Goal: Navigation & Orientation: Find specific page/section

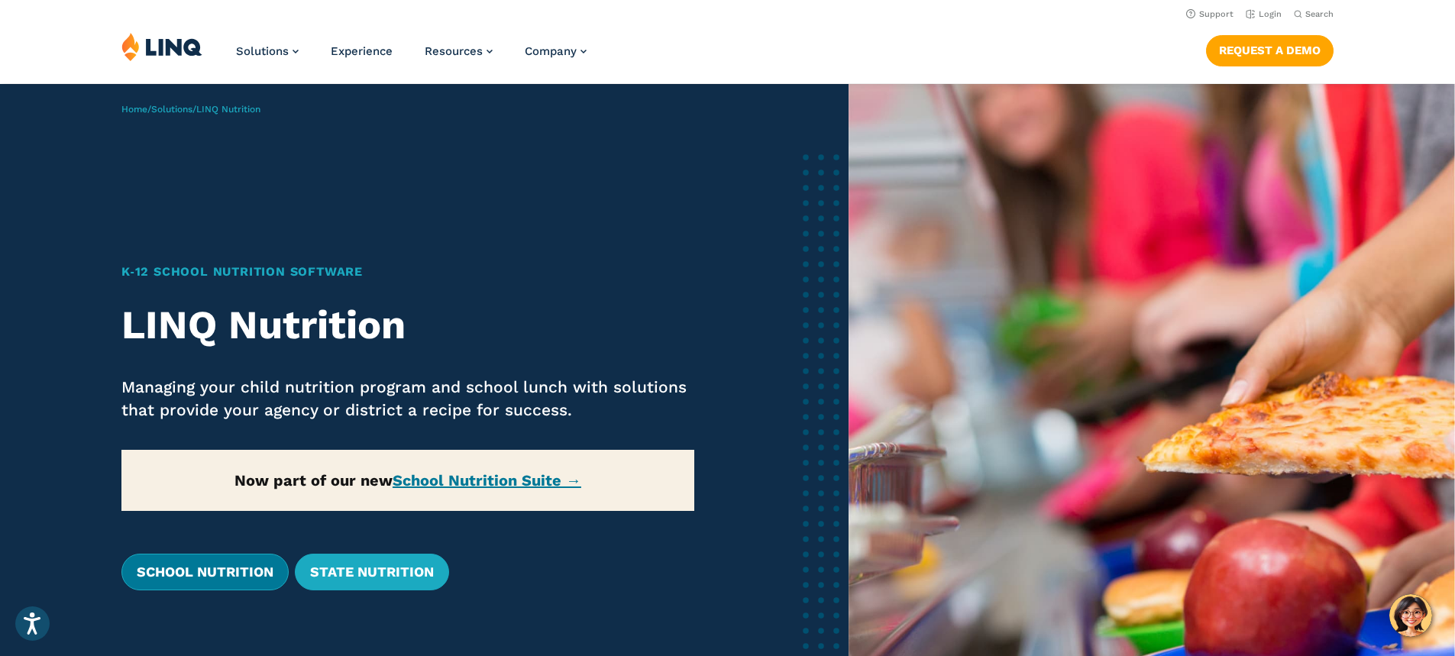
click at [222, 566] on link "School Nutrition" at bounding box center [204, 572] width 167 height 37
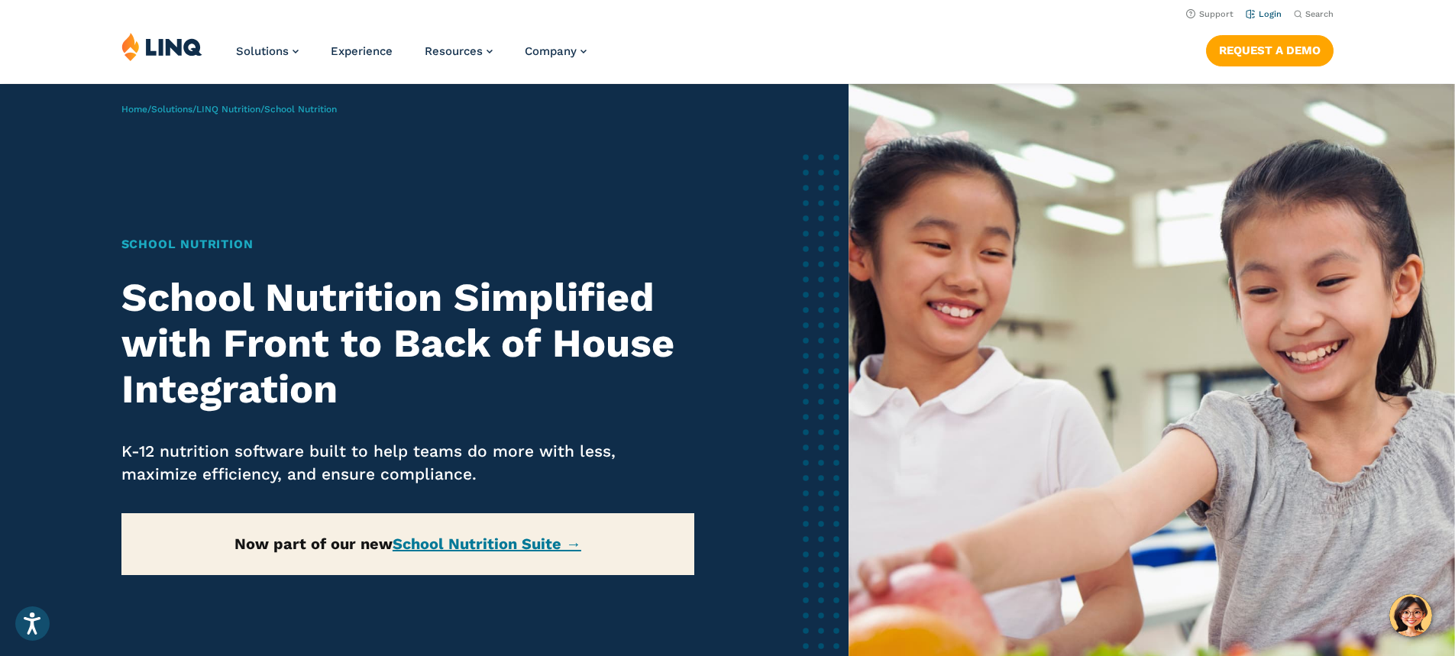
click at [1267, 15] on link "Login" at bounding box center [1264, 14] width 36 height 10
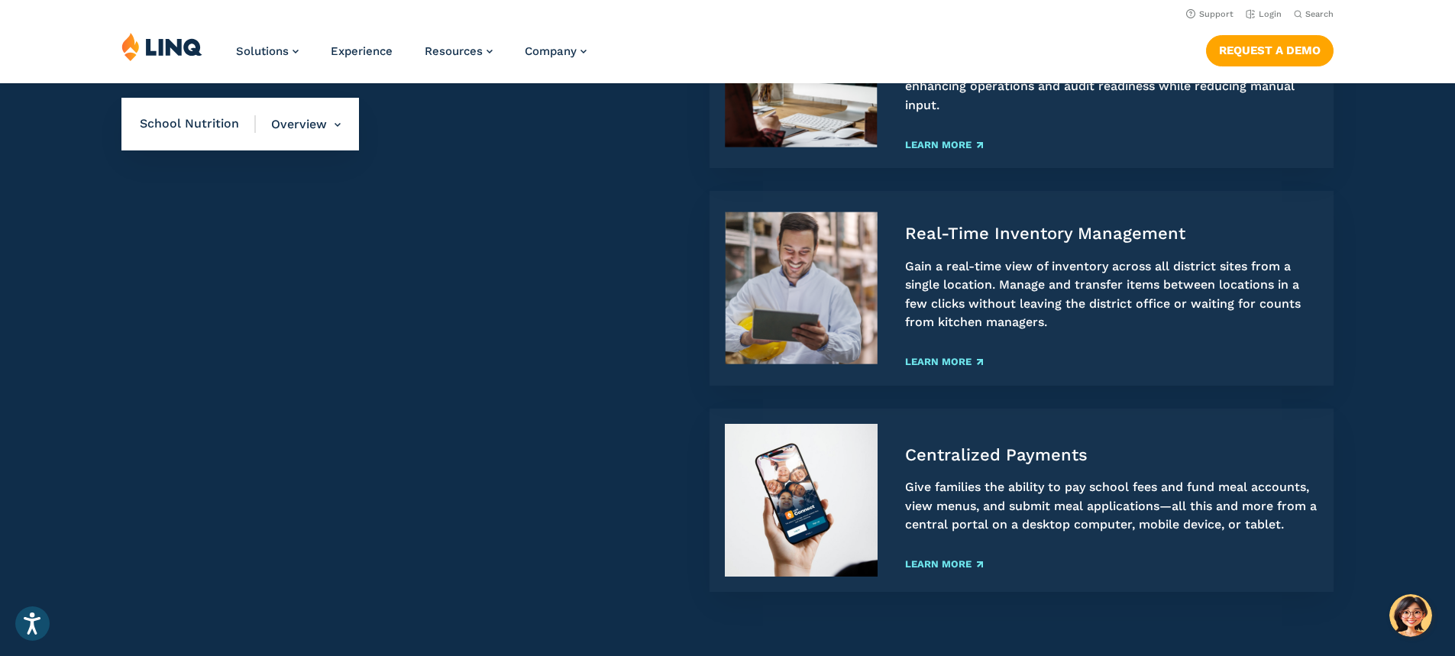
scroll to position [1757, 0]
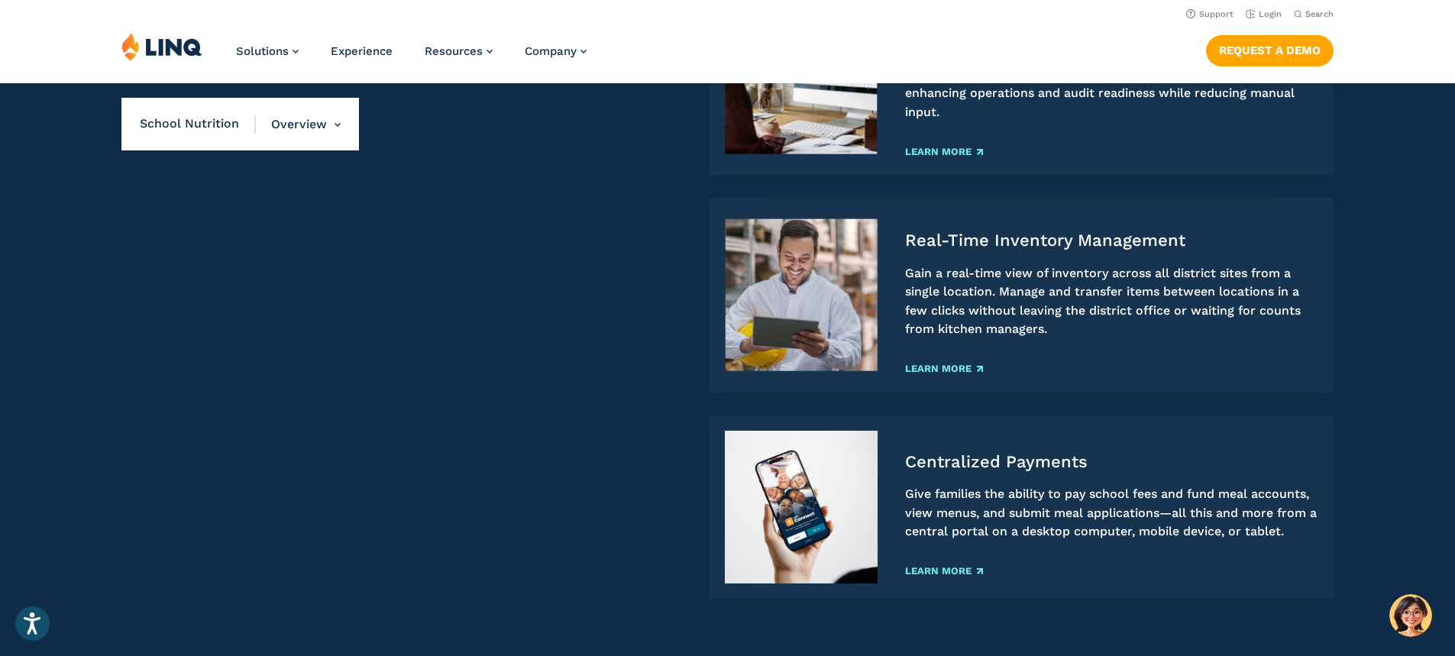
click at [160, 54] on img at bounding box center [161, 46] width 81 height 29
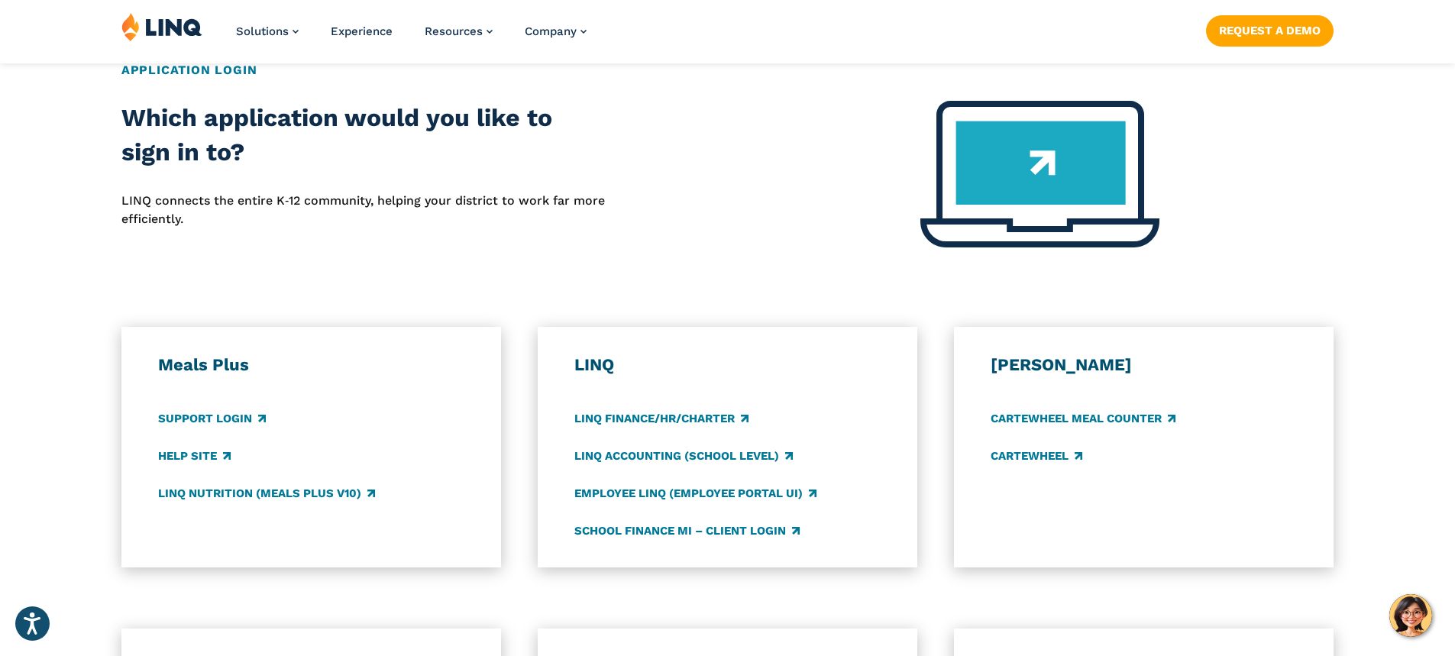
scroll to position [611, 0]
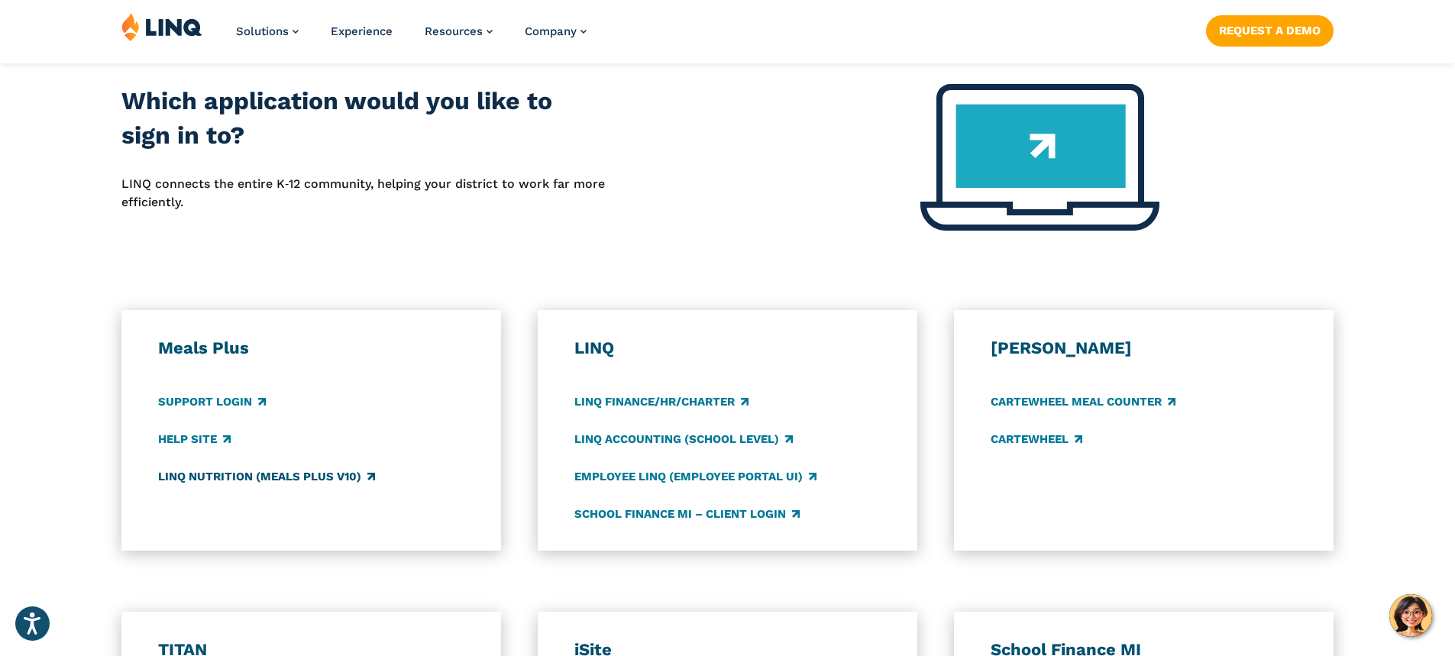
click at [262, 478] on link "LINQ Nutrition (Meals Plus v10)" at bounding box center [266, 476] width 217 height 17
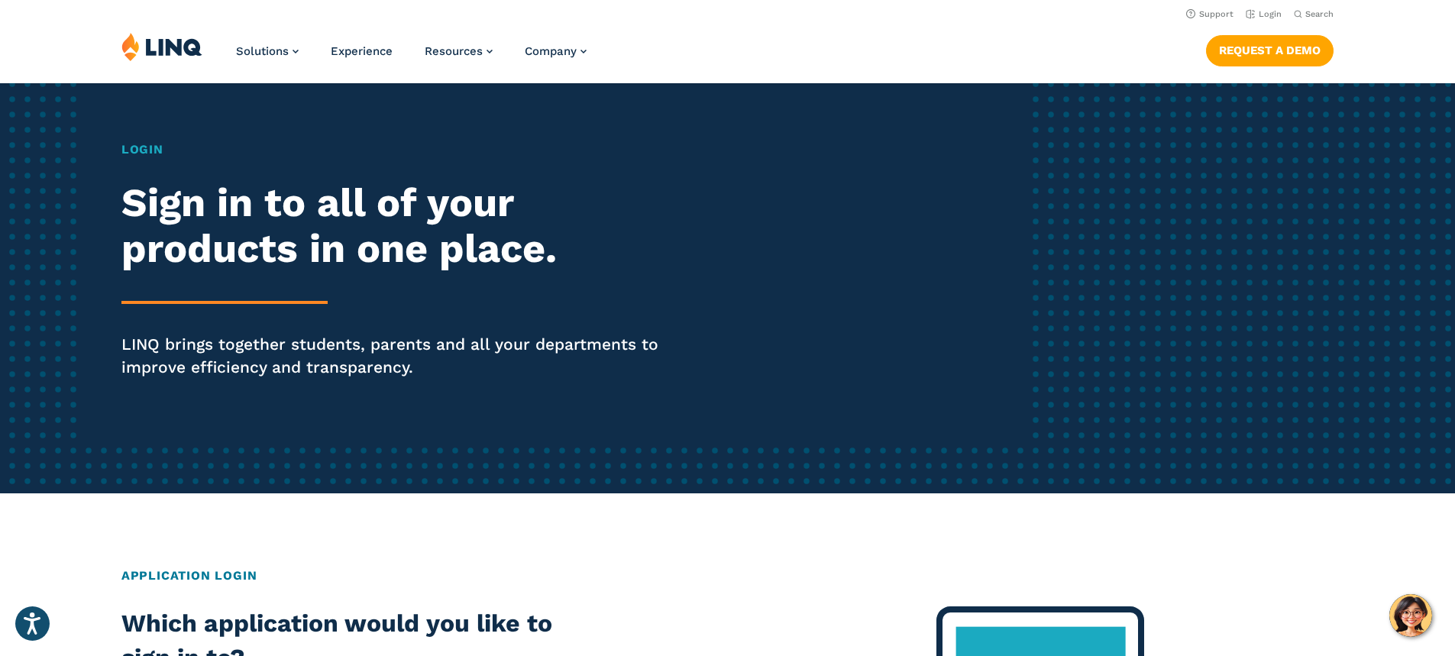
scroll to position [0, 0]
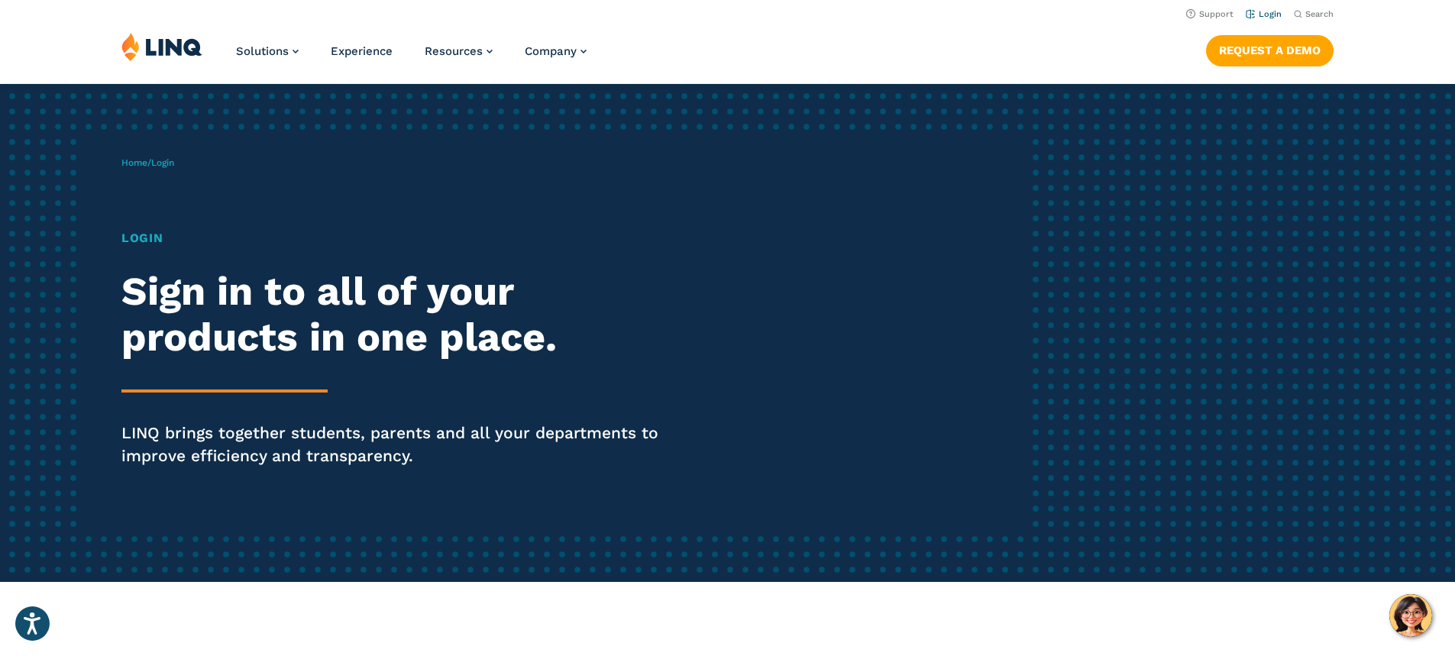
click at [1255, 17] on link "Login" at bounding box center [1264, 14] width 36 height 10
click at [1252, 11] on link "Login" at bounding box center [1264, 14] width 36 height 10
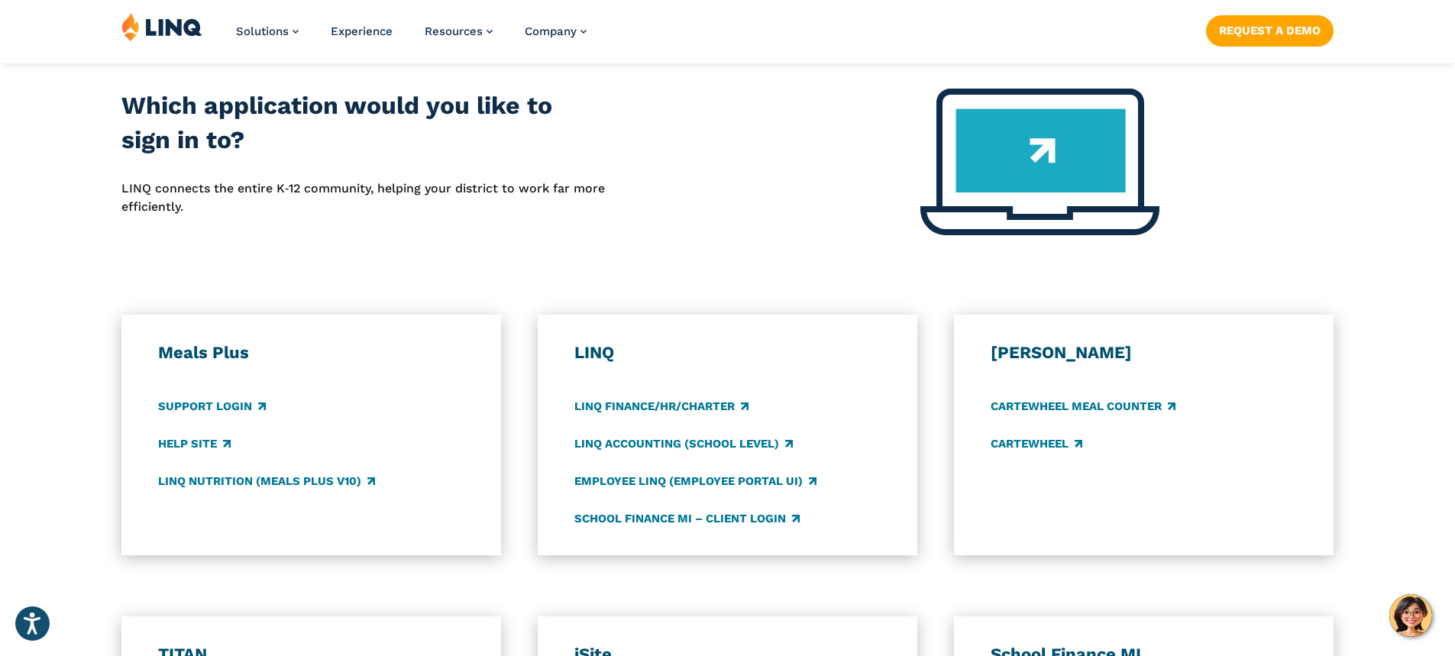
scroll to position [611, 0]
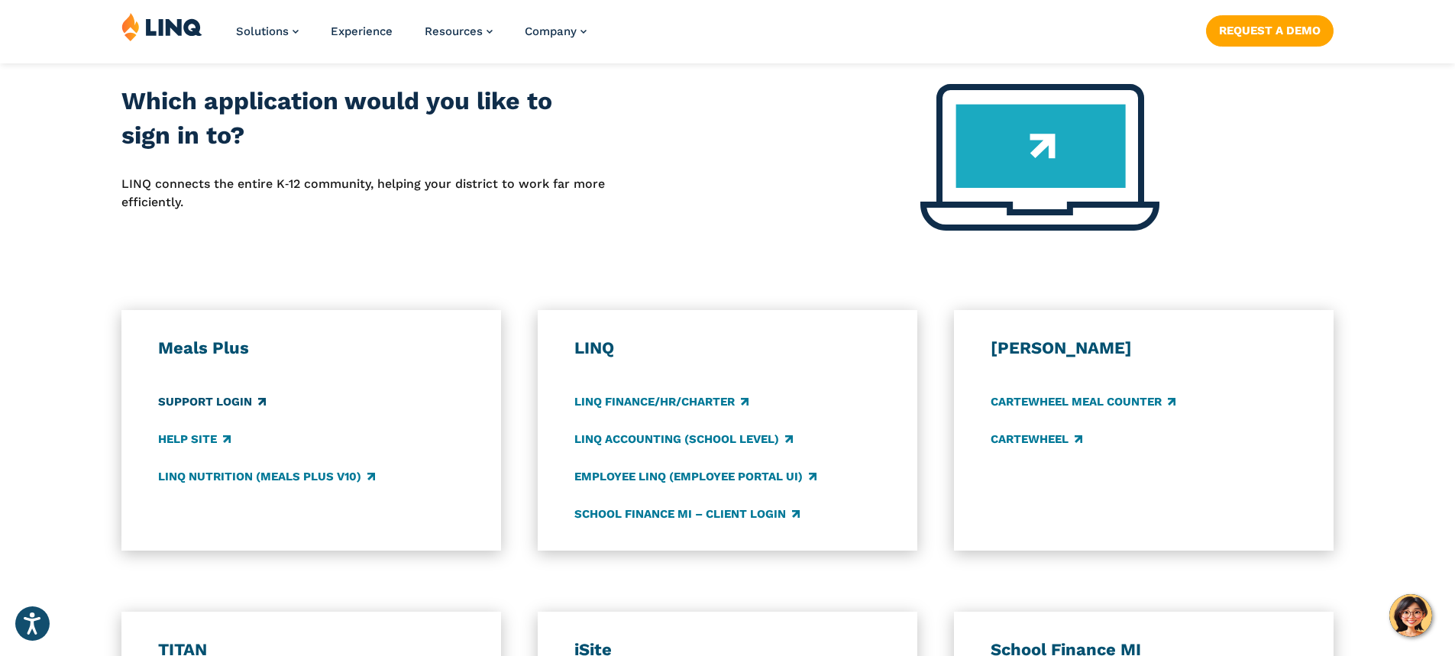
click at [233, 406] on link "Support Login" at bounding box center [212, 401] width 108 height 17
click at [708, 445] on link "LINQ Accounting (school level)" at bounding box center [683, 439] width 218 height 17
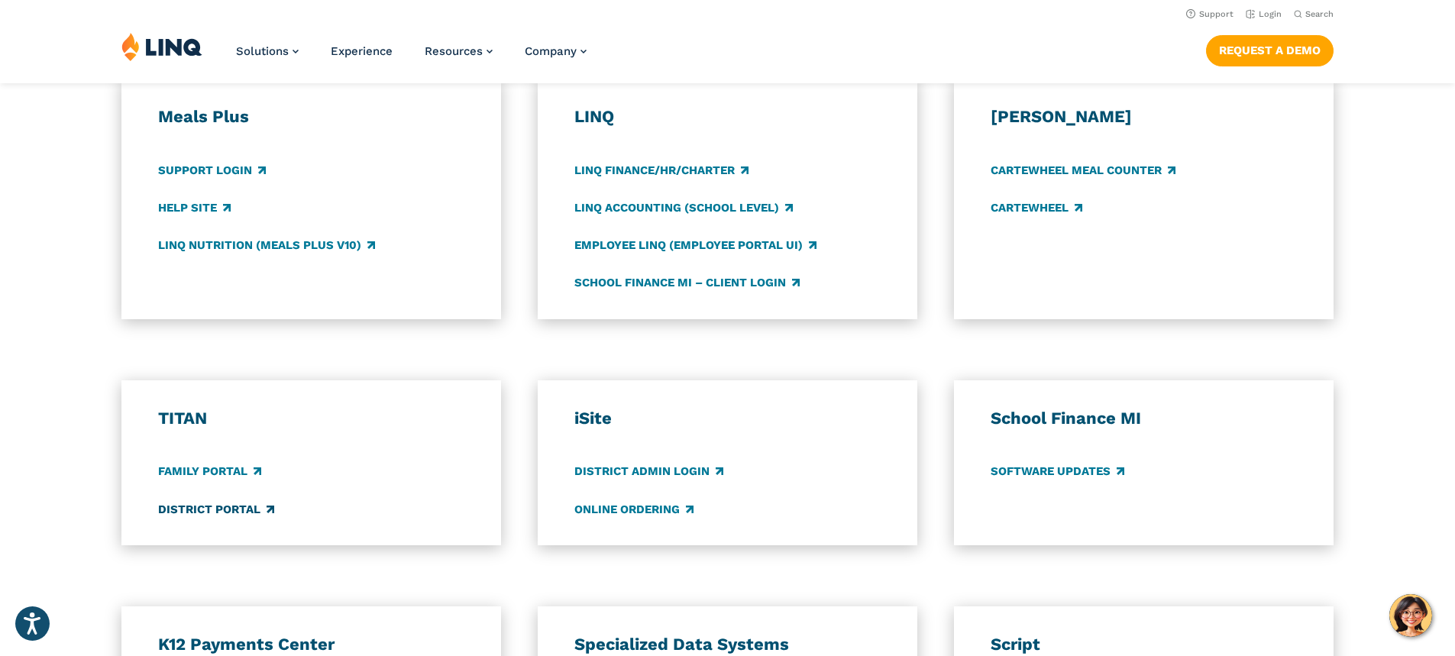
scroll to position [840, 0]
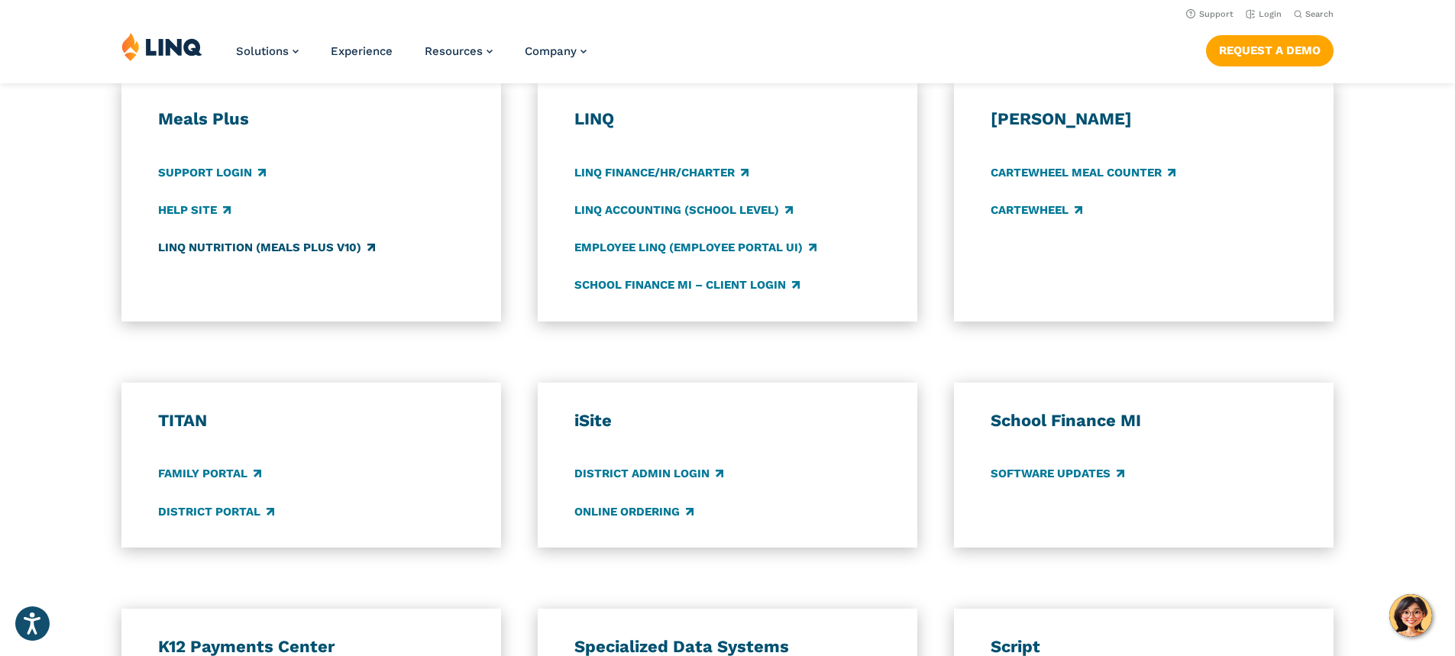
click at [202, 248] on link "LINQ Nutrition (Meals Plus v10)" at bounding box center [266, 247] width 217 height 17
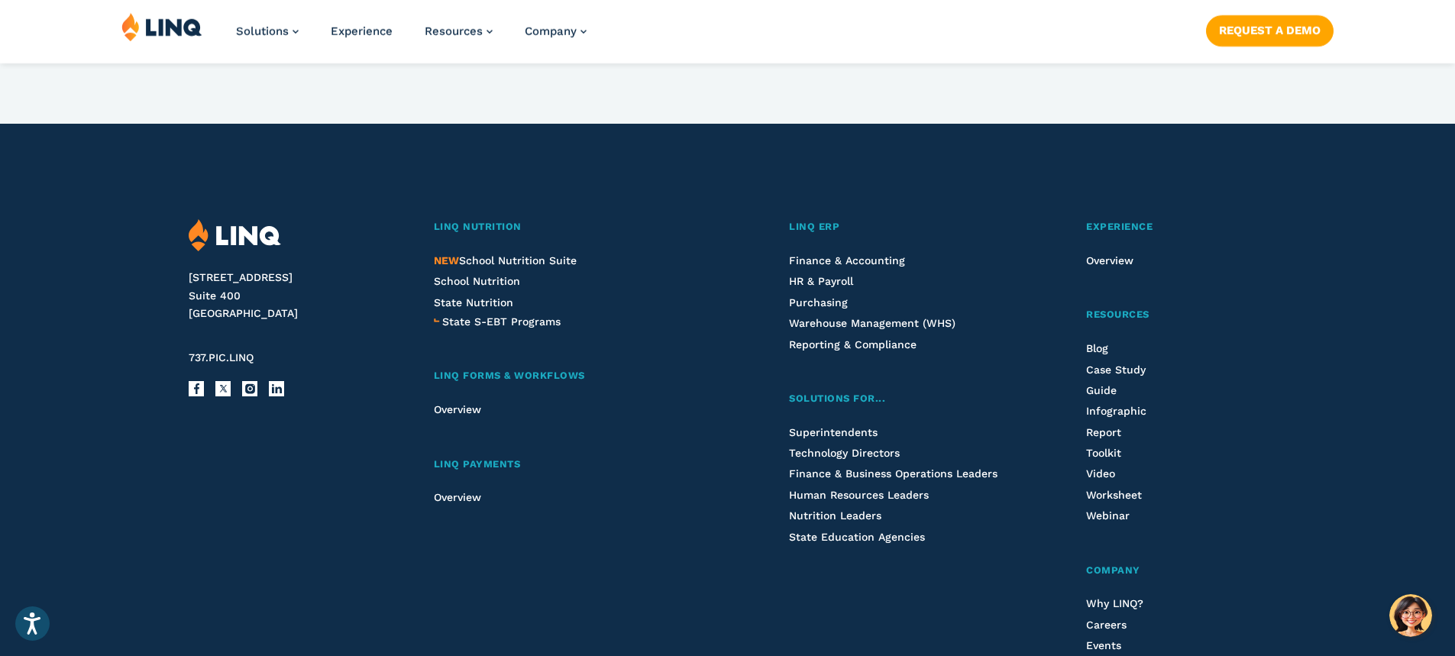
scroll to position [1070, 0]
click at [470, 265] on span "NEW School Nutrition Suite" at bounding box center [505, 260] width 143 height 12
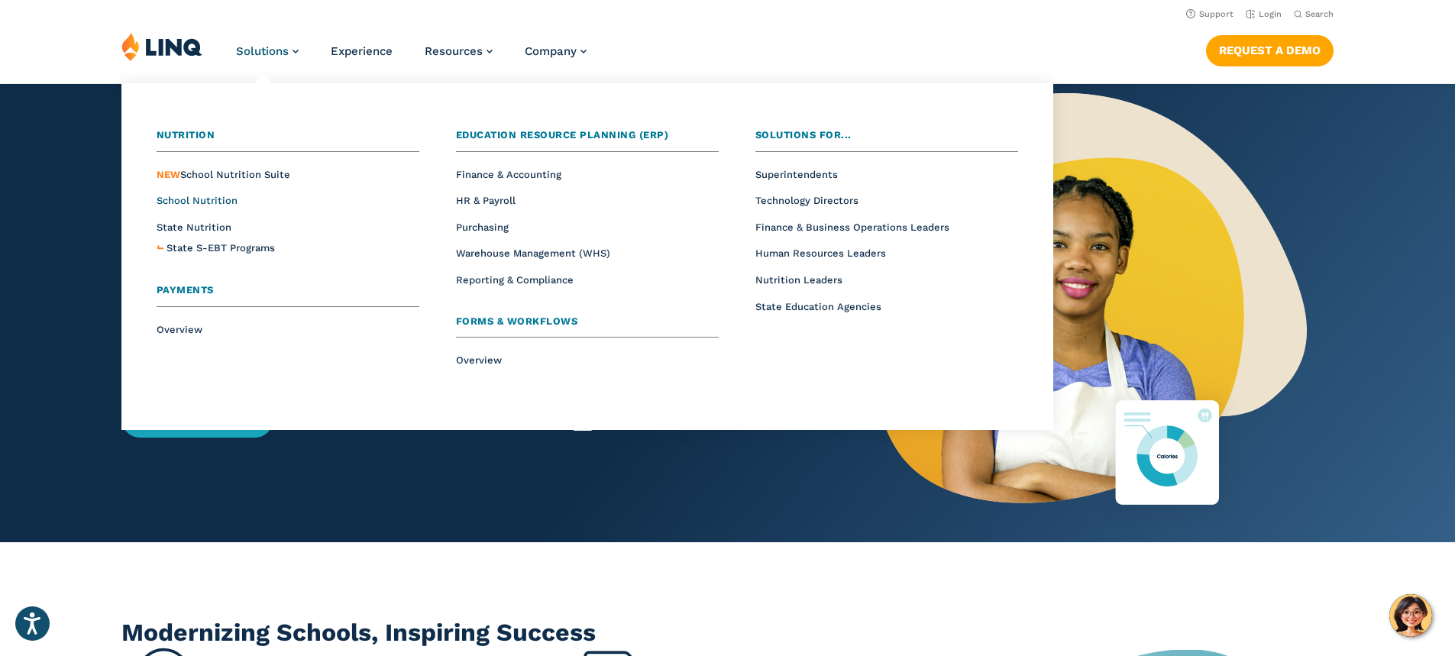
click at [198, 201] on span "School Nutrition" at bounding box center [197, 200] width 81 height 11
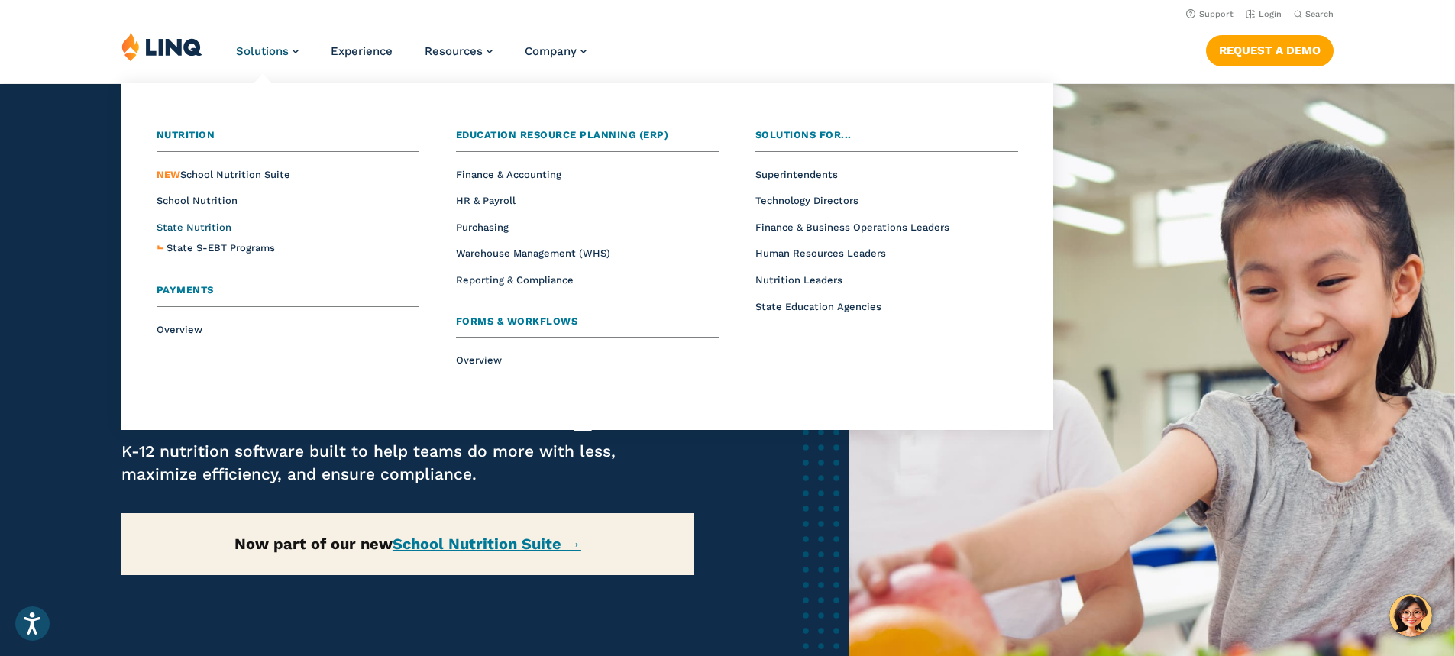
click at [190, 222] on span "State Nutrition" at bounding box center [194, 227] width 75 height 11
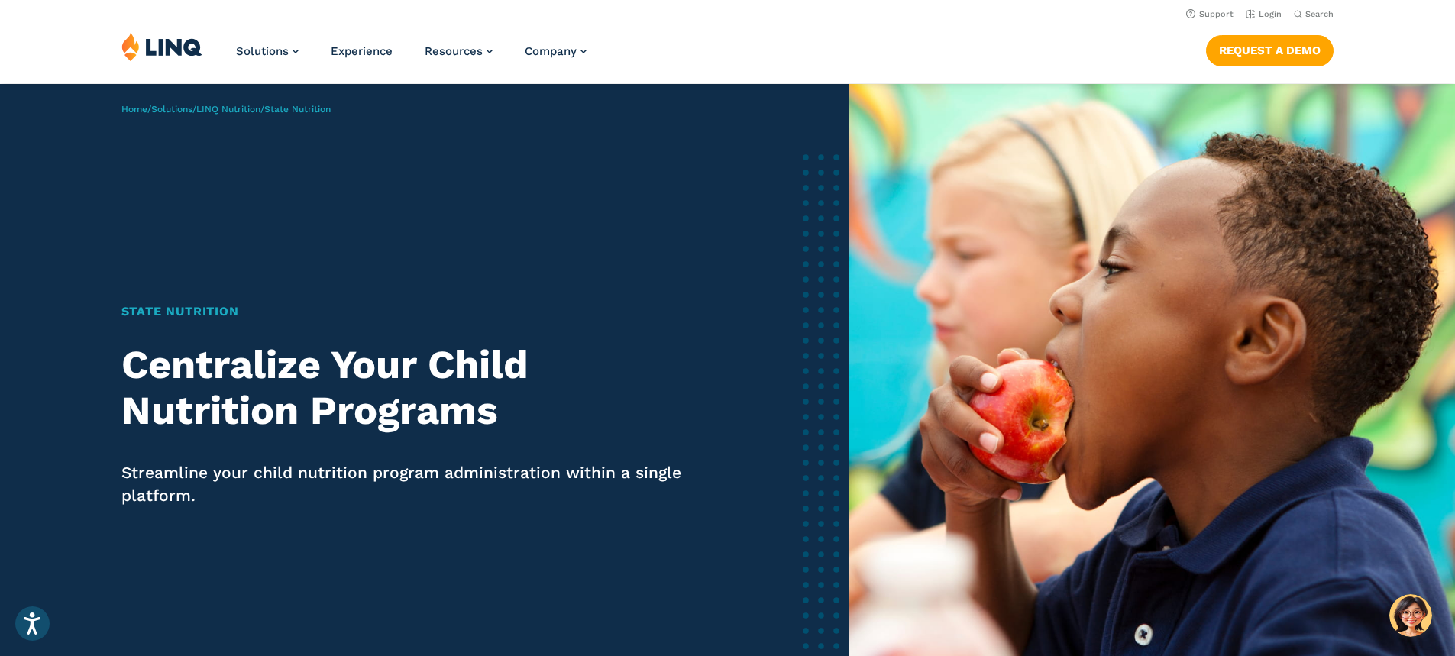
click at [167, 46] on img at bounding box center [161, 46] width 81 height 29
